Goal: Task Accomplishment & Management: Complete application form

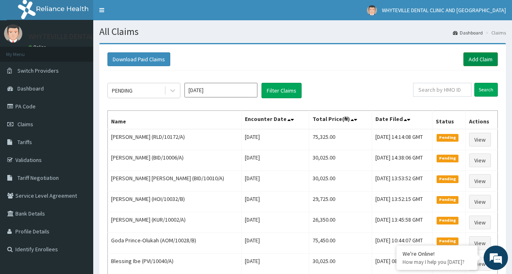
click at [481, 58] on link "Add Claim" at bounding box center [480, 59] width 34 height 14
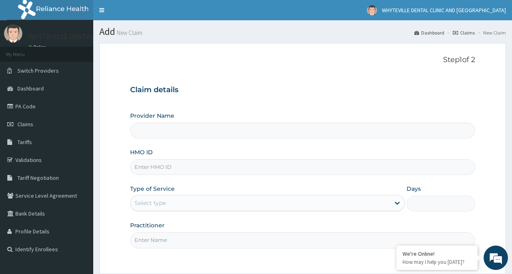
type input "WHYTEVILLE DENTAL CLINIC AND [GEOGRAPHIC_DATA]"
click at [198, 169] on input "HMO ID" at bounding box center [302, 167] width 345 height 16
type input "SFA/10686/A"
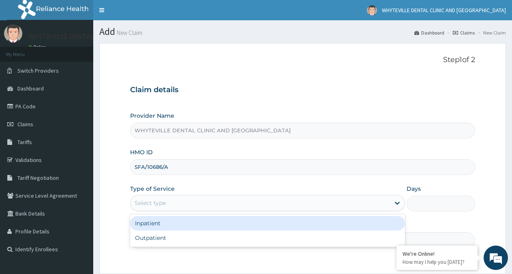
drag, startPoint x: 165, startPoint y: 200, endPoint x: 165, endPoint y: 207, distance: 6.5
click at [165, 202] on div "Select type" at bounding box center [260, 202] width 259 height 13
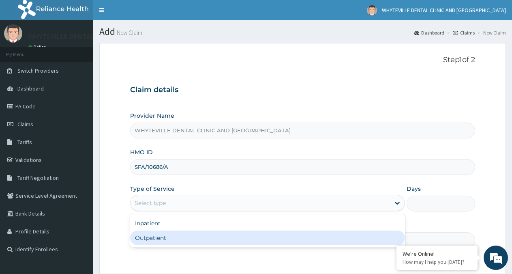
click at [171, 240] on div "Outpatient" at bounding box center [267, 237] width 274 height 15
type input "1"
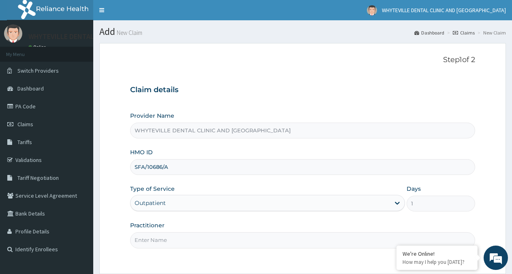
click at [171, 238] on input "Practitioner" at bounding box center [302, 240] width 345 height 16
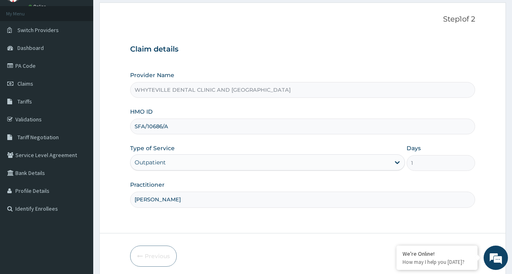
scroll to position [73, 0]
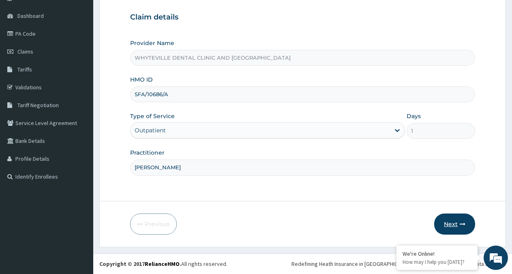
type input "OJO WILSON"
click at [458, 223] on button "Next" at bounding box center [454, 223] width 41 height 21
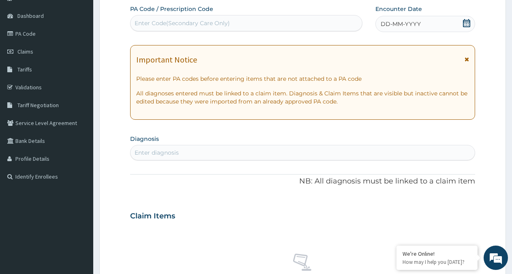
click at [198, 23] on div "Enter Code(Secondary Care Only)" at bounding box center [182, 23] width 95 height 8
click at [206, 19] on div "Enter Code(Secondary Care Only)" at bounding box center [247, 23] width 232 height 13
type input "PA/888050"
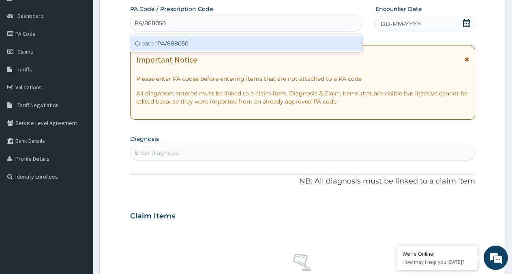
click at [176, 41] on div "Create "PA/888050"" at bounding box center [246, 43] width 232 height 15
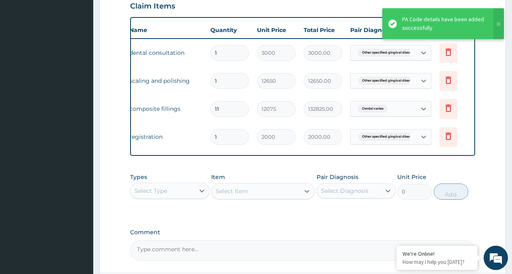
scroll to position [0, 62]
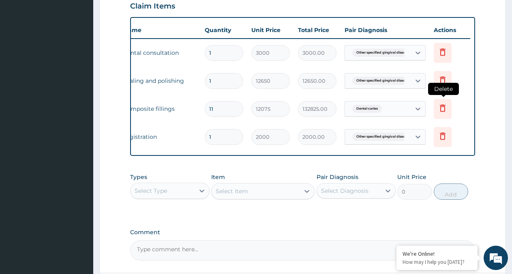
click at [439, 107] on icon at bounding box center [443, 108] width 10 height 10
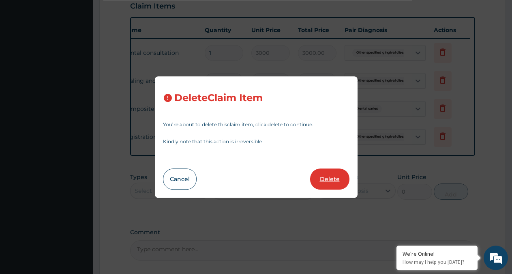
click at [333, 180] on button "Delete" at bounding box center [329, 178] width 39 height 21
type input "1"
type input "2000"
type input "2000.00"
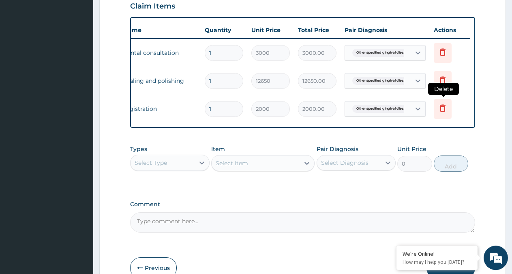
click at [441, 106] on icon at bounding box center [443, 107] width 6 height 7
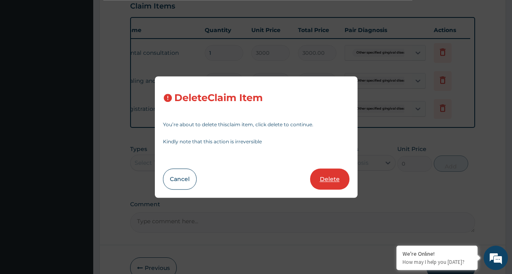
click at [335, 178] on button "Delete" at bounding box center [329, 178] width 39 height 21
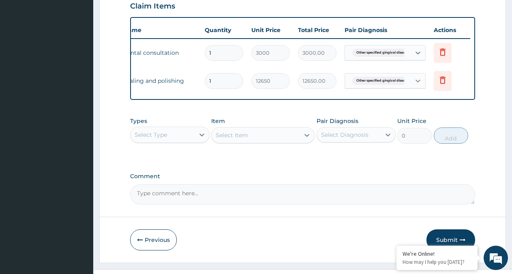
click at [419, 82] on icon at bounding box center [418, 81] width 8 height 8
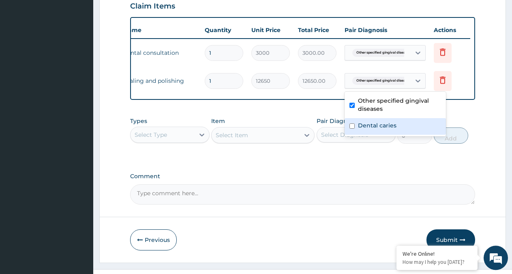
click at [352, 128] on input "checkbox" at bounding box center [351, 125] width 5 height 5
checkbox input "true"
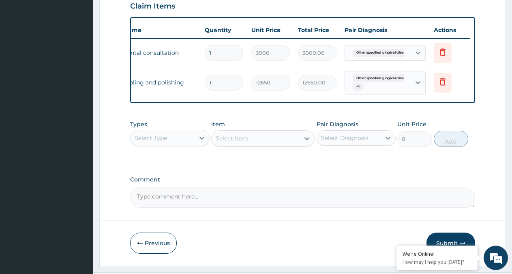
click at [471, 163] on div "Types Select Type Item Select Item Pair Diagnosis Select Diagnosis Unit Price 0…" at bounding box center [302, 139] width 345 height 47
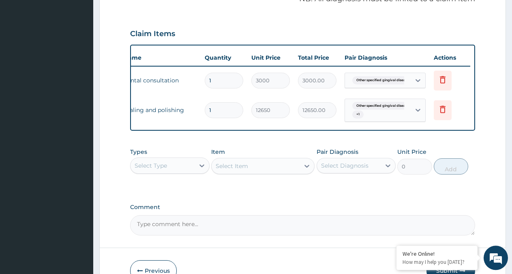
scroll to position [311, 0]
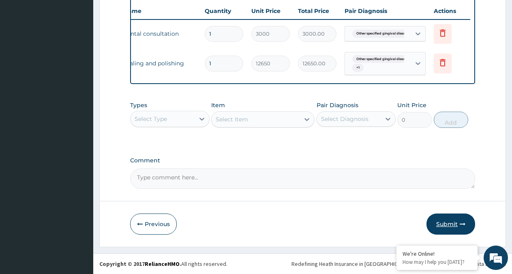
click at [455, 222] on button "Submit" at bounding box center [451, 223] width 49 height 21
